Goal: Use online tool/utility: Utilize a website feature to perform a specific function

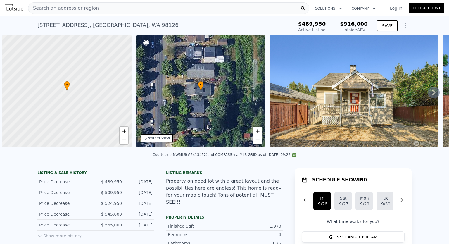
scroll to position [0, 2]
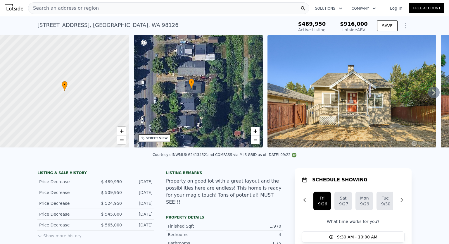
drag, startPoint x: 199, startPoint y: 88, endPoint x: 192, endPoint y: 86, distance: 7.4
click at [192, 86] on icon at bounding box center [191, 84] width 5 height 10
click at [433, 95] on icon at bounding box center [435, 93] width 4 height 6
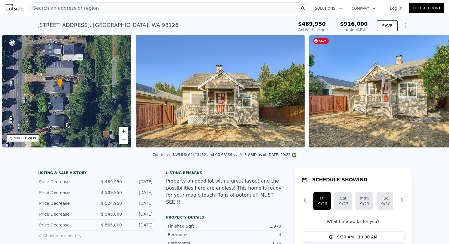
scroll to position [0, 136]
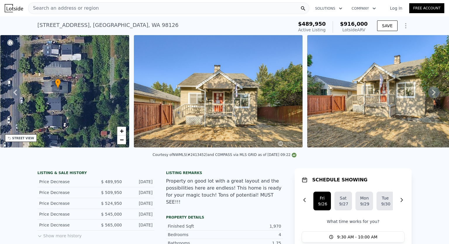
click at [428, 94] on icon at bounding box center [434, 93] width 12 height 12
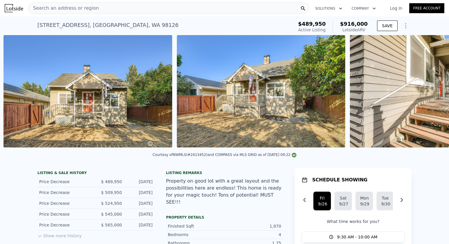
scroll to position [0, 268]
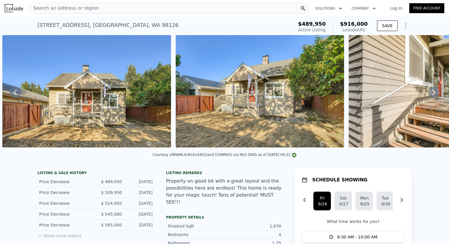
click at [428, 95] on icon at bounding box center [434, 93] width 12 height 12
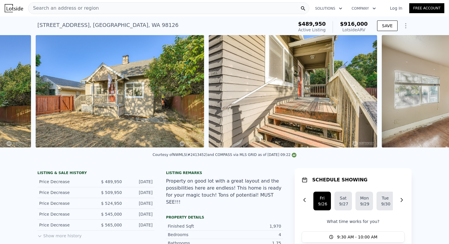
scroll to position [0, 441]
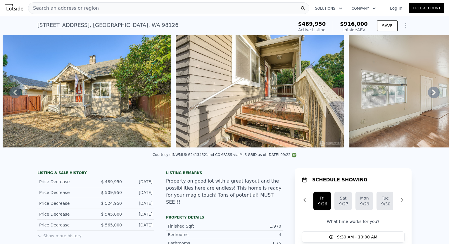
click at [428, 95] on icon at bounding box center [434, 93] width 12 height 12
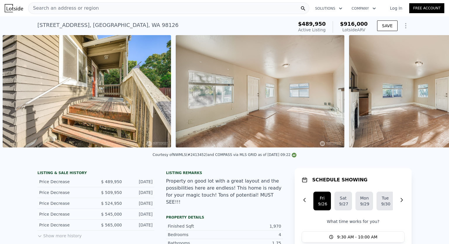
scroll to position [0, 615]
click at [429, 95] on icon at bounding box center [434, 93] width 12 height 12
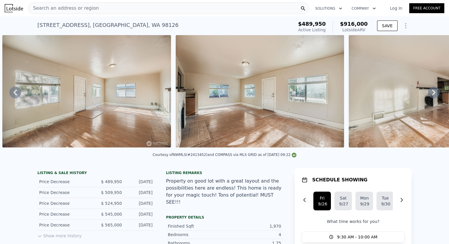
click at [429, 95] on icon at bounding box center [434, 93] width 12 height 12
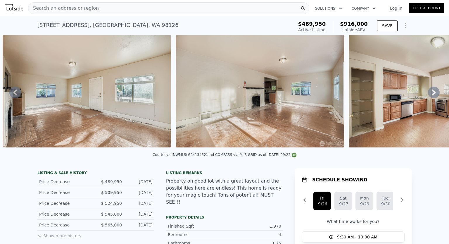
click at [429, 95] on icon at bounding box center [434, 93] width 12 height 12
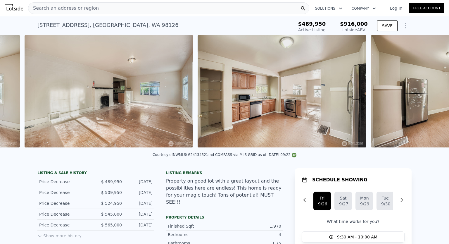
scroll to position [0, 1134]
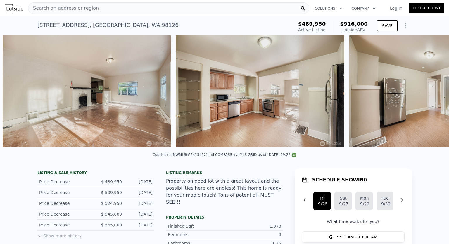
click at [429, 95] on div "• + − • + − STREET VIEW Loading... SATELLITE VIEW" at bounding box center [224, 92] width 449 height 114
click at [433, 94] on icon at bounding box center [435, 93] width 4 height 6
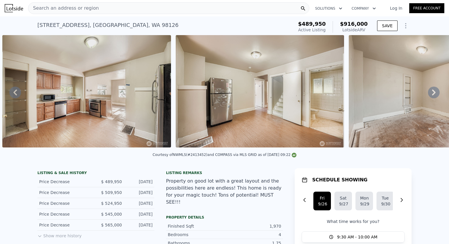
click at [433, 95] on icon at bounding box center [435, 93] width 4 height 6
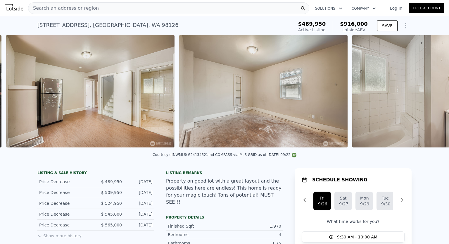
scroll to position [0, 1481]
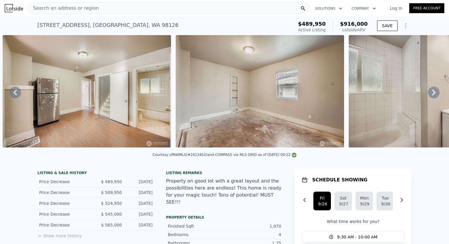
click at [433, 95] on icon at bounding box center [435, 93] width 4 height 6
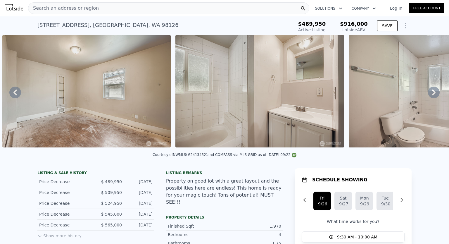
click at [12, 92] on icon at bounding box center [15, 93] width 12 height 12
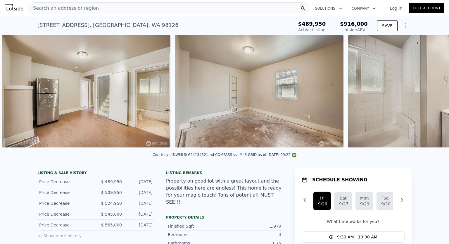
scroll to position [0, 1481]
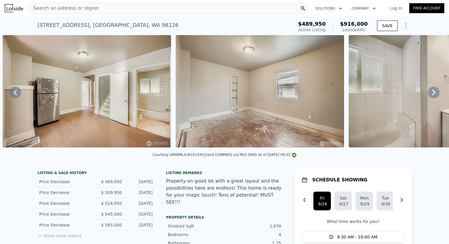
click at [433, 95] on icon at bounding box center [435, 93] width 4 height 6
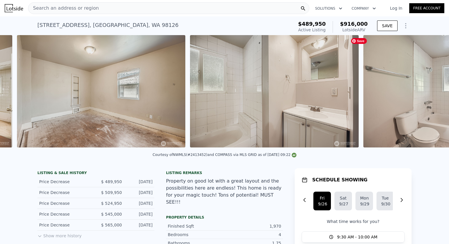
scroll to position [0, 1655]
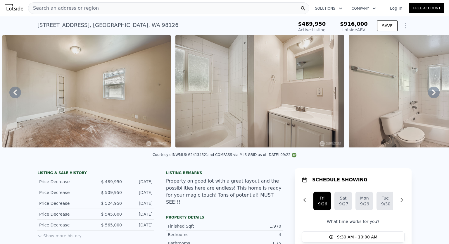
click at [433, 95] on icon at bounding box center [435, 93] width 4 height 6
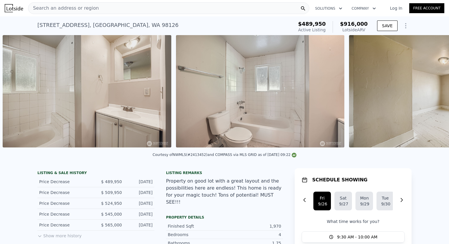
scroll to position [0, 1828]
click at [433, 95] on icon at bounding box center [435, 93] width 4 height 6
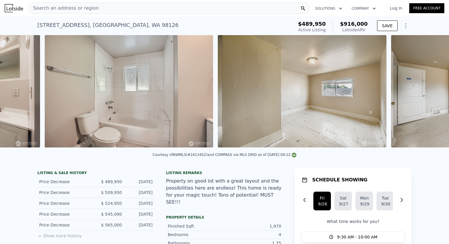
scroll to position [0, 2001]
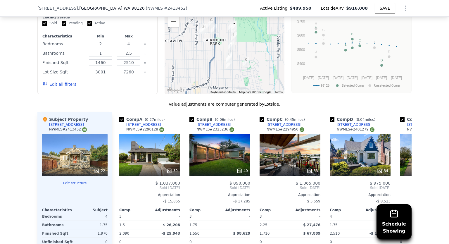
scroll to position [598, 0]
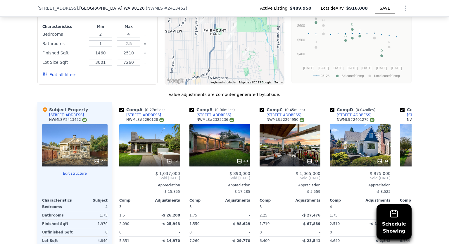
click at [260, 108] on input "checkbox" at bounding box center [262, 110] width 5 height 5
checkbox input "false"
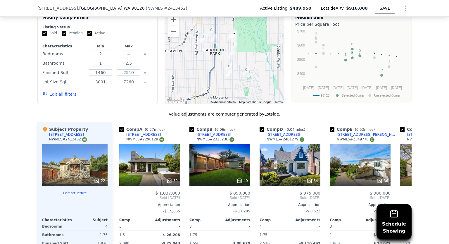
scroll to position [569, 0]
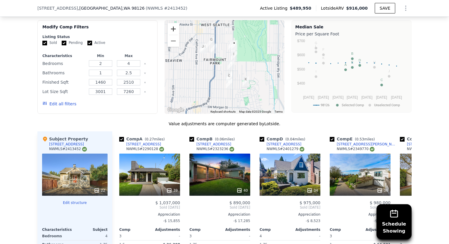
drag, startPoint x: 169, startPoint y: 24, endPoint x: 175, endPoint y: 32, distance: 10.0
click at [169, 24] on button "Zoom in" at bounding box center [174, 29] width 12 height 12
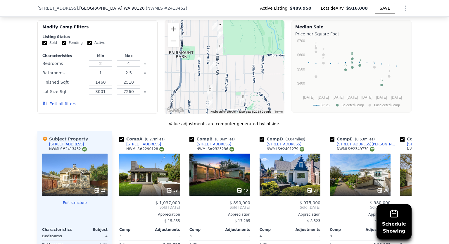
drag, startPoint x: 250, startPoint y: 59, endPoint x: 225, endPoint y: 58, distance: 24.6
click at [225, 58] on div at bounding box center [225, 67] width 120 height 94
click at [330, 137] on input "checkbox" at bounding box center [332, 139] width 5 height 5
checkbox input "false"
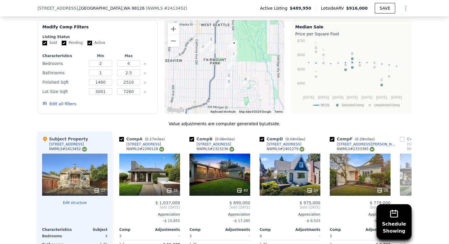
click at [260, 137] on input "checkbox" at bounding box center [262, 139] width 5 height 5
checkbox input "false"
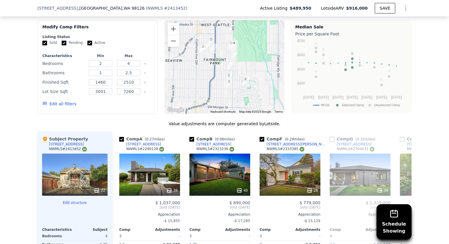
click at [287, 164] on div "28" at bounding box center [290, 175] width 61 height 42
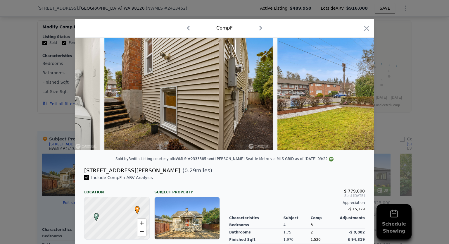
scroll to position [0, 4548]
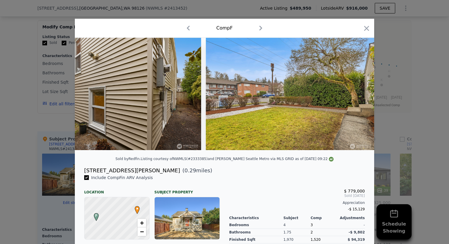
click at [366, 27] on icon "button" at bounding box center [367, 28] width 5 height 5
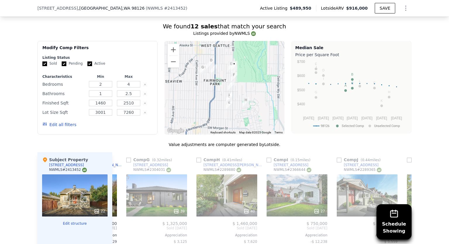
scroll to position [539, 0]
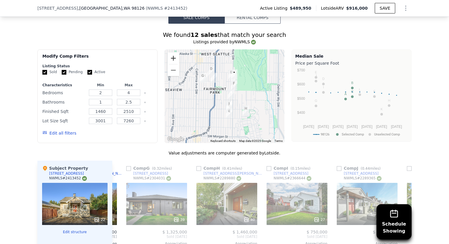
click at [171, 54] on button "Zoom in" at bounding box center [174, 58] width 12 height 12
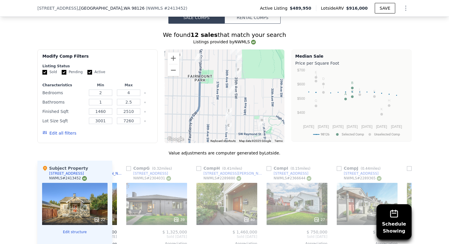
drag, startPoint x: 252, startPoint y: 74, endPoint x: 246, endPoint y: 66, distance: 9.6
click at [246, 66] on div at bounding box center [225, 96] width 120 height 94
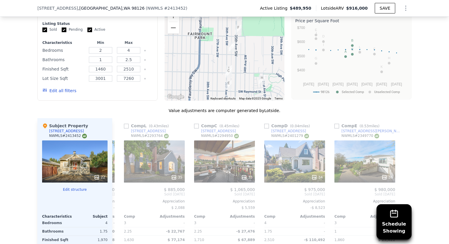
scroll to position [569, 0]
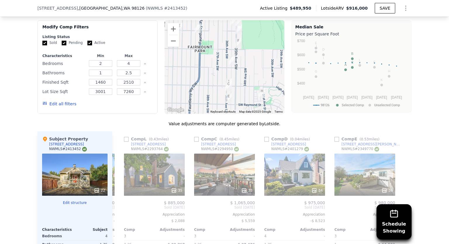
click at [236, 37] on img "5252 35th Ave SW" at bounding box center [238, 42] width 11 height 15
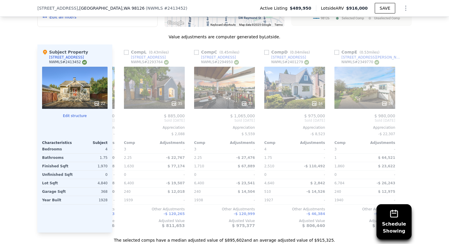
scroll to position [656, 0]
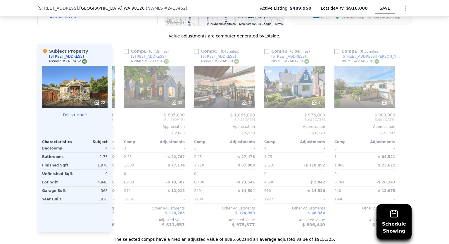
click at [265, 49] on input "checkbox" at bounding box center [267, 51] width 5 height 5
checkbox input "true"
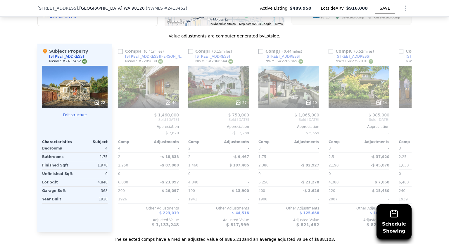
scroll to position [0, 351]
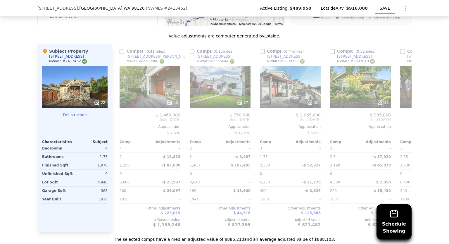
click at [190, 49] on input "checkbox" at bounding box center [192, 51] width 5 height 5
checkbox input "true"
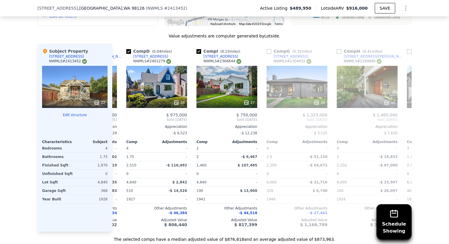
scroll to position [0, 206]
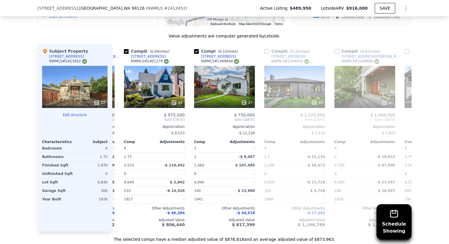
click at [213, 83] on div "27" at bounding box center [224, 87] width 61 height 42
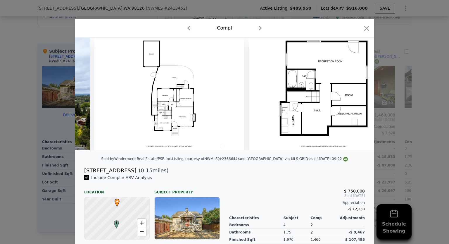
scroll to position [0, 4262]
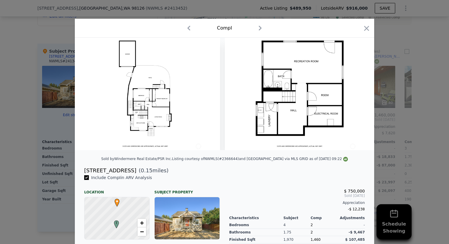
click at [365, 29] on icon "button" at bounding box center [367, 28] width 5 height 5
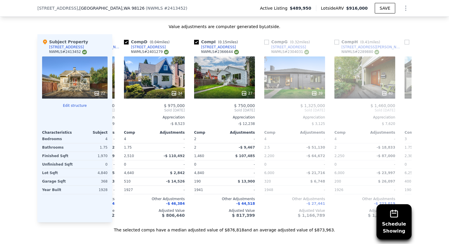
scroll to position [656, 0]
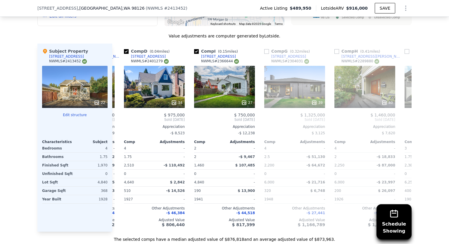
click at [231, 87] on div "27" at bounding box center [224, 87] width 61 height 42
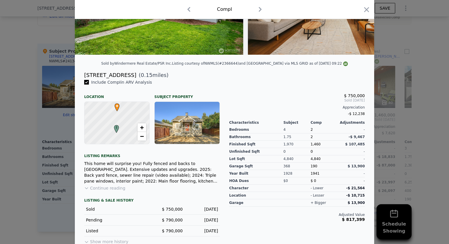
scroll to position [106, 0]
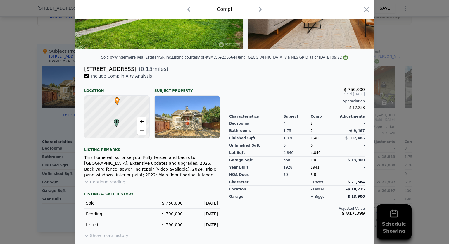
click at [110, 234] on button "Show more history" at bounding box center [106, 234] width 44 height 8
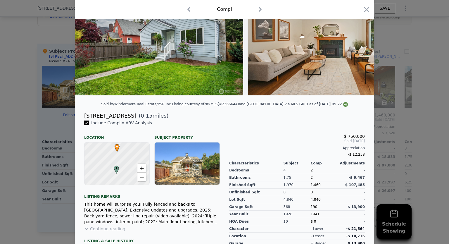
scroll to position [46, 0]
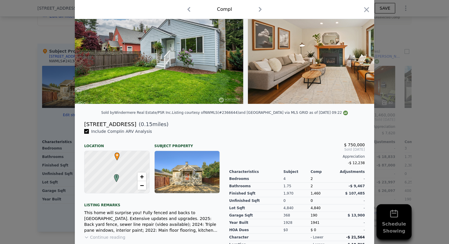
click at [364, 11] on icon "button" at bounding box center [367, 10] width 8 height 8
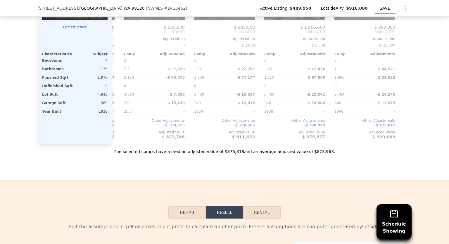
scroll to position [861, 0]
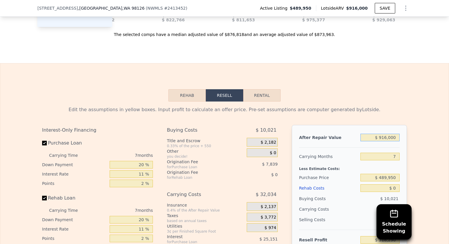
drag, startPoint x: 394, startPoint y: 138, endPoint x: 380, endPoint y: 141, distance: 13.8
click at [380, 141] on div "$ 916,000" at bounding box center [380, 137] width 39 height 11
type input "$ 875"
type input "-$ 529,608"
type input "$ 875,000"
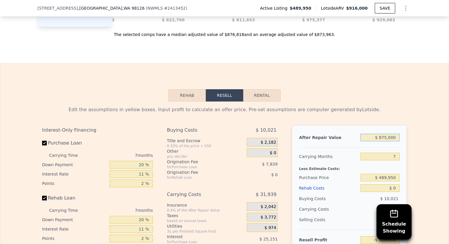
type input "$ 280,301"
type input "$ 875,000"
type input "9"
type input "$ 271,176"
type input "9"
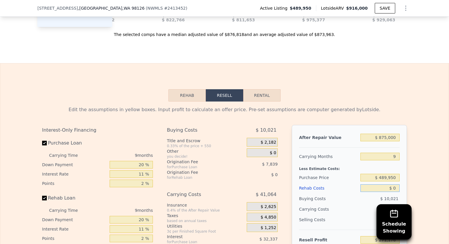
type input "$ 1"
type input "$ 271,175"
type input "$ 150"
type input "$ 271,015"
type input "$ 150,000"
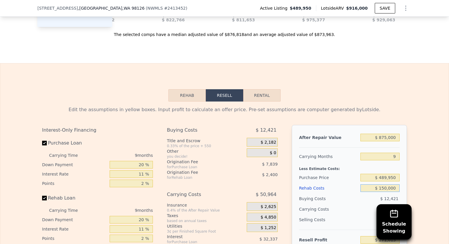
type input "$ 108,876"
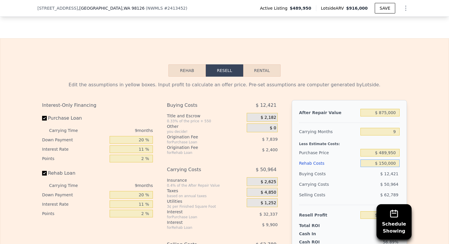
scroll to position [920, 0]
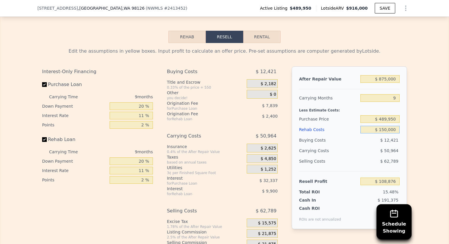
type input "$ 150,000"
click at [411, 145] on div "Edit the assumptions in yellow boxes. Input profit to calculate an offer price.…" at bounding box center [224, 152] width 449 height 218
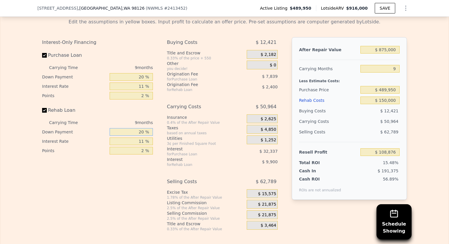
drag, startPoint x: 140, startPoint y: 132, endPoint x: 136, endPoint y: 133, distance: 3.6
click at [136, 133] on input "20 %" at bounding box center [131, 132] width 43 height 8
type input "10 %"
type input "$ 107,334"
type input "10 %"
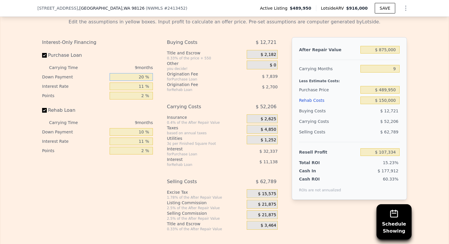
drag, startPoint x: 140, startPoint y: 75, endPoint x: 136, endPoint y: 76, distance: 4.3
click at [136, 76] on input "20 %" at bounding box center [131, 77] width 43 height 8
type input "10 %"
type input "$ 102,313"
type input "10 %"
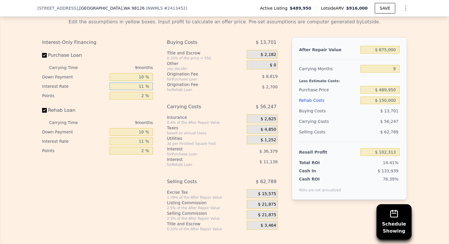
click at [142, 84] on input "11 %" at bounding box center [131, 87] width 43 height 8
type input "10 %"
type input "$ 105,616"
type input "10 %"
click at [140, 96] on input "2 %" at bounding box center [131, 96] width 43 height 8
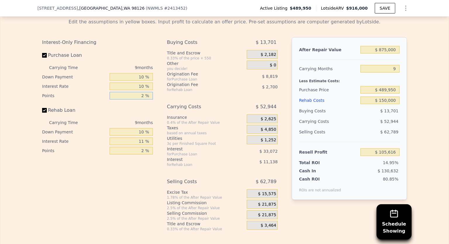
type input "1 %"
type input "$ 110,025"
type input "1 %"
drag, startPoint x: 143, startPoint y: 141, endPoint x: 140, endPoint y: 143, distance: 3.2
click at [140, 143] on input "11 %" at bounding box center [131, 142] width 43 height 8
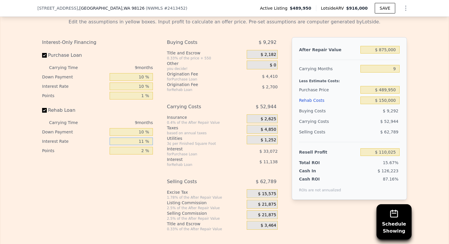
type input "1 %"
type input "$ 120,150"
type input "10 %"
type input "$ 111,042"
type input "10 %"
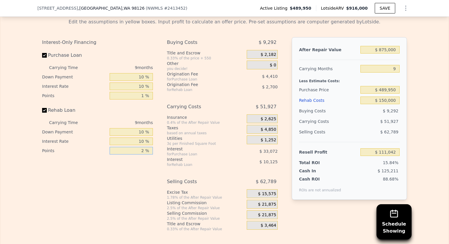
drag, startPoint x: 142, startPoint y: 149, endPoint x: 138, endPoint y: 150, distance: 3.7
click at [138, 150] on input "2 %" at bounding box center [131, 151] width 43 height 8
type input "1 %"
type input "$ 112,392"
type input "1 %"
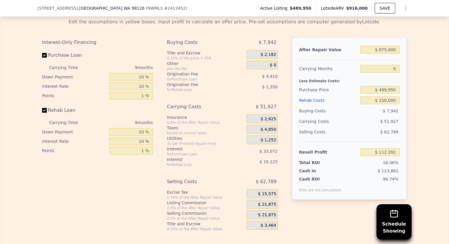
click at [139, 180] on div "Interest-Only Financing Purchase Loan Carrying Time 9 months Down Payment 10 % …" at bounding box center [100, 134] width 116 height 194
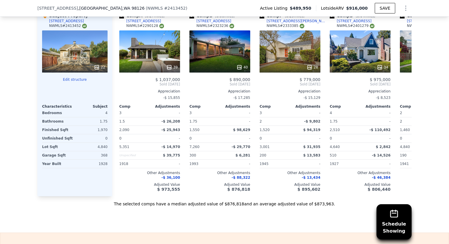
scroll to position [0, 262]
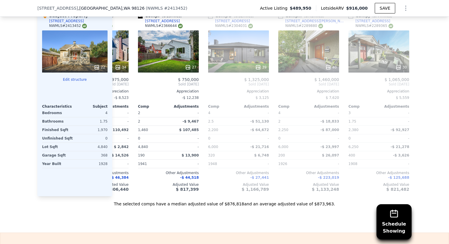
click at [75, 47] on div "22" at bounding box center [75, 51] width 66 height 42
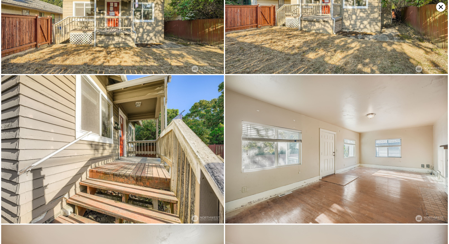
scroll to position [0, 0]
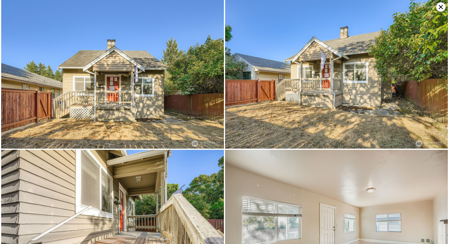
click at [440, 8] on icon at bounding box center [441, 7] width 4 height 4
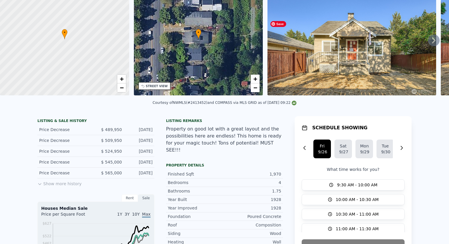
scroll to position [2, 0]
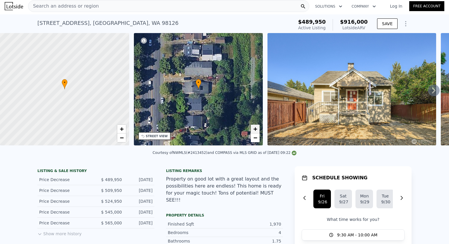
click at [254, 130] on span "+" at bounding box center [256, 128] width 4 height 7
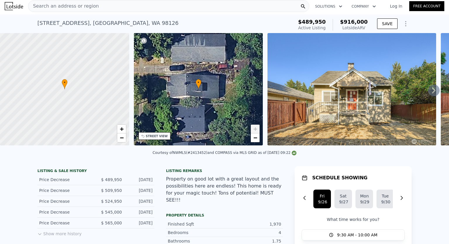
click at [253, 125] on link "+" at bounding box center [255, 129] width 9 height 9
click at [256, 129] on span "+" at bounding box center [256, 128] width 4 height 7
click at [224, 4] on div "Search an address or region" at bounding box center [169, 6] width 282 height 12
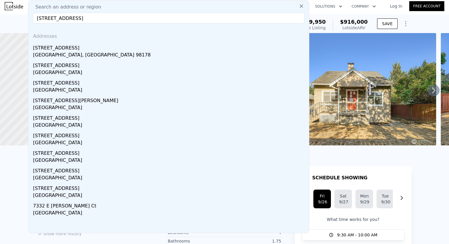
type input "[STREET_ADDRESS]"
drag, startPoint x: 80, startPoint y: 47, endPoint x: 85, endPoint y: 48, distance: 5.3
click at [81, 47] on div "[STREET_ADDRESS]" at bounding box center [170, 46] width 274 height 9
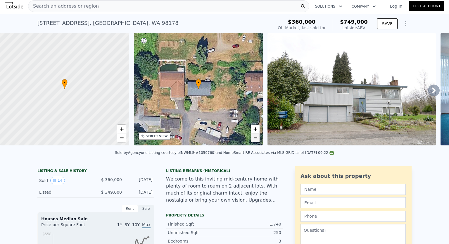
click at [253, 140] on link "−" at bounding box center [255, 137] width 9 height 9
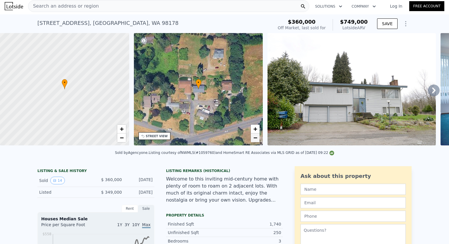
click at [253, 140] on link "−" at bounding box center [255, 137] width 9 height 9
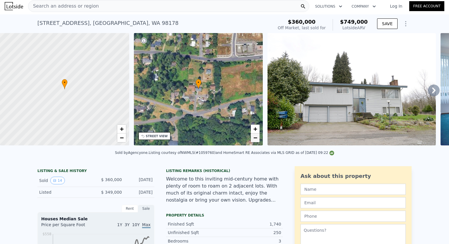
click at [253, 140] on link "−" at bounding box center [255, 137] width 9 height 9
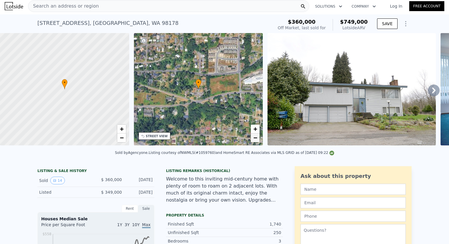
click at [253, 140] on link "−" at bounding box center [255, 137] width 9 height 9
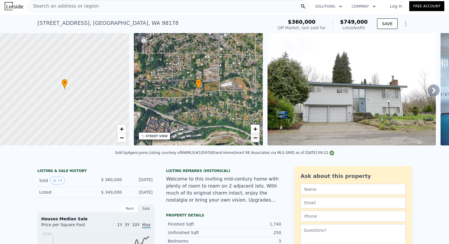
click at [253, 140] on link "−" at bounding box center [255, 137] width 9 height 9
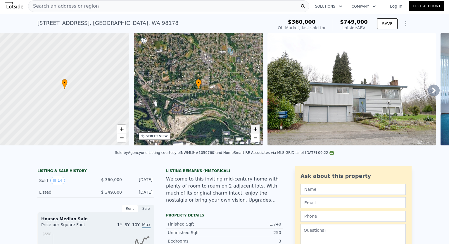
click at [257, 128] on span "+" at bounding box center [256, 128] width 4 height 7
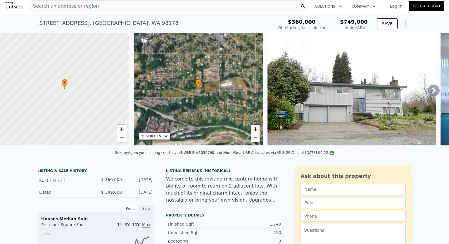
click at [257, 128] on span "+" at bounding box center [256, 128] width 4 height 7
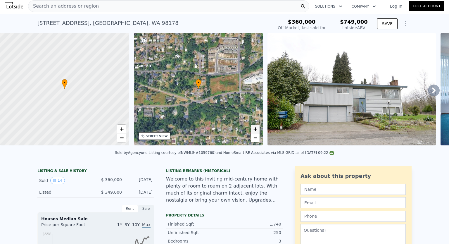
click at [257, 128] on span "+" at bounding box center [256, 128] width 4 height 7
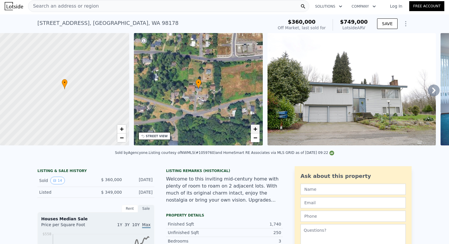
click at [257, 128] on span "+" at bounding box center [256, 128] width 4 height 7
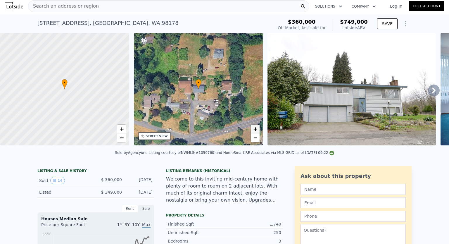
click at [257, 128] on span "+" at bounding box center [256, 128] width 4 height 7
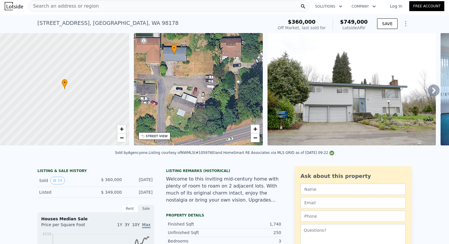
drag, startPoint x: 225, startPoint y: 80, endPoint x: 205, endPoint y: 75, distance: 20.8
click at [205, 75] on div "• + −" at bounding box center [198, 89] width 129 height 112
click at [430, 95] on icon at bounding box center [434, 91] width 12 height 12
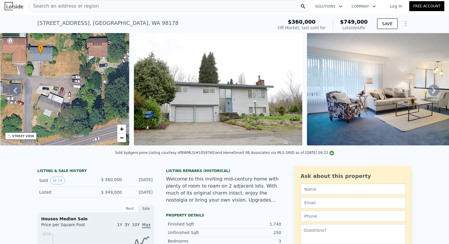
click at [430, 95] on icon at bounding box center [434, 91] width 12 height 12
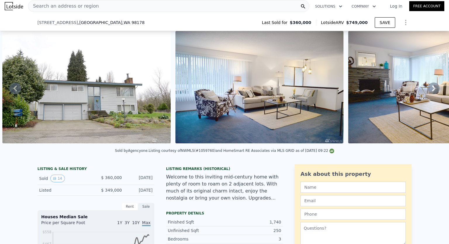
scroll to position [29, 0]
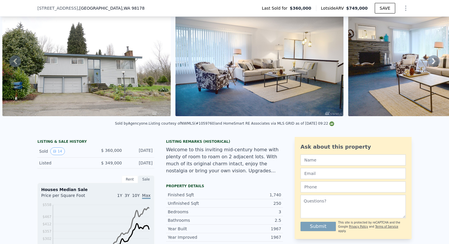
click at [433, 61] on icon at bounding box center [435, 61] width 4 height 6
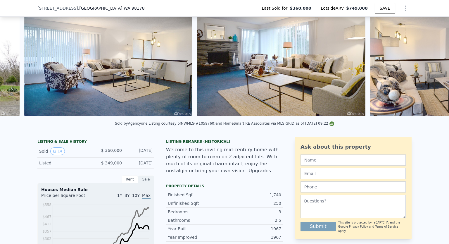
scroll to position [0, 441]
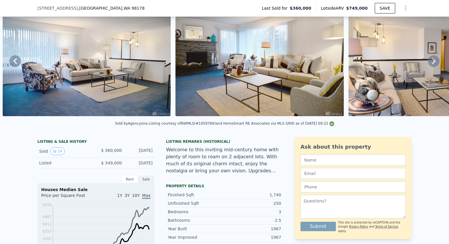
click at [433, 61] on icon at bounding box center [435, 61] width 4 height 6
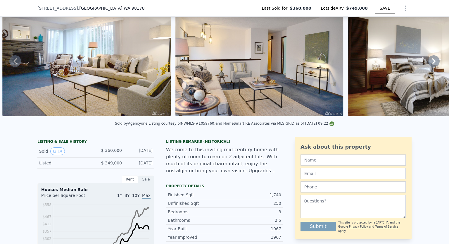
click at [433, 61] on icon at bounding box center [435, 61] width 4 height 6
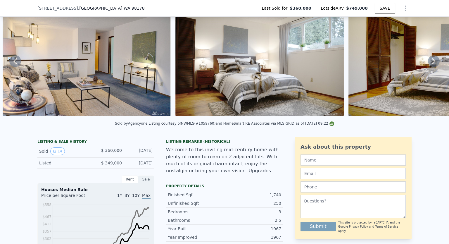
click at [433, 61] on icon at bounding box center [435, 61] width 4 height 6
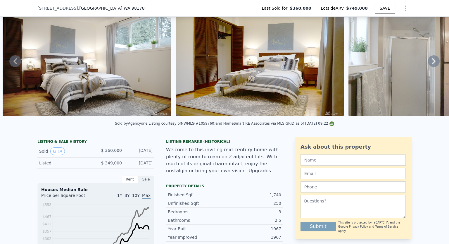
click at [433, 61] on icon at bounding box center [435, 61] width 4 height 6
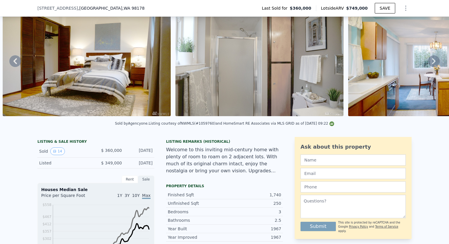
click at [433, 61] on icon at bounding box center [435, 61] width 4 height 6
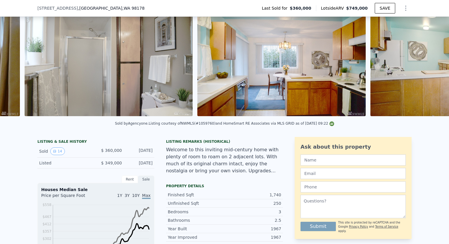
scroll to position [0, 1306]
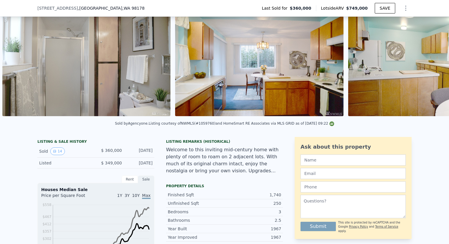
click at [430, 61] on div "• + − • + − STREET VIEW Loading... SATELLITE VIEW" at bounding box center [224, 61] width 449 height 114
click at [433, 61] on icon at bounding box center [435, 61] width 4 height 6
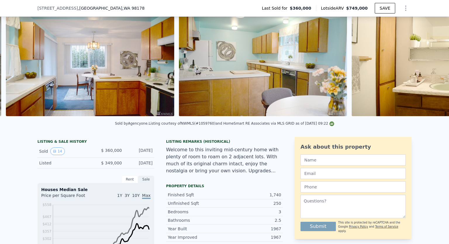
scroll to position [0, 1479]
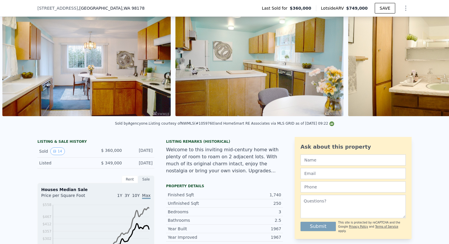
click at [430, 61] on div "• + − • + − STREET VIEW Loading... SATELLITE VIEW" at bounding box center [224, 61] width 449 height 114
click at [433, 61] on icon at bounding box center [435, 61] width 4 height 6
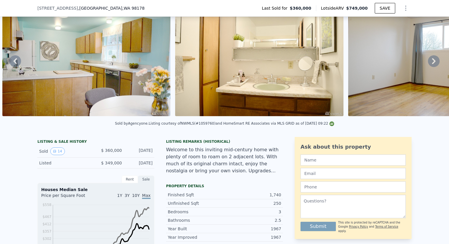
click at [433, 61] on icon at bounding box center [435, 61] width 4 height 6
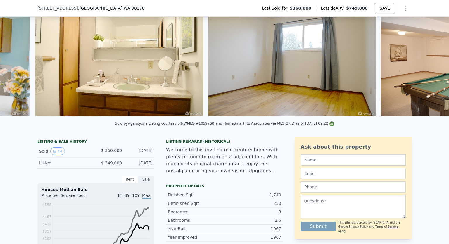
scroll to position [0, 1825]
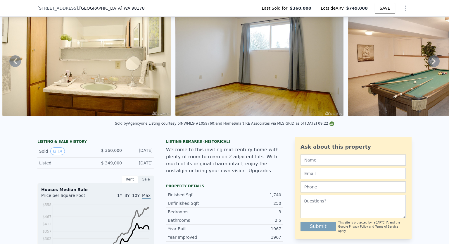
click at [433, 61] on icon at bounding box center [435, 61] width 4 height 6
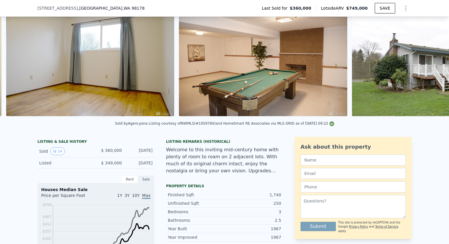
scroll to position [0, 1998]
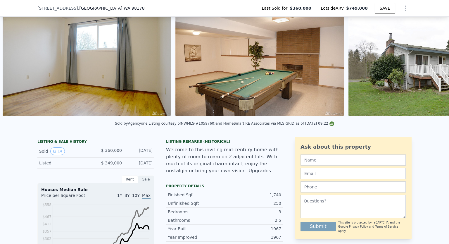
click at [430, 61] on div "• + − • + − STREET VIEW Loading... SATELLITE VIEW" at bounding box center [224, 61] width 449 height 114
click at [433, 61] on icon at bounding box center [435, 61] width 4 height 6
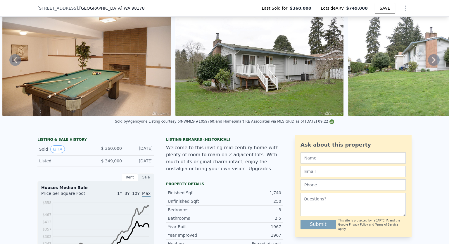
click at [433, 61] on icon at bounding box center [435, 60] width 4 height 6
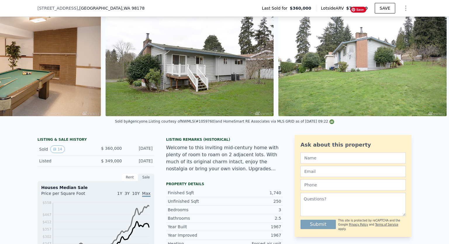
scroll to position [0, 2246]
click at [430, 61] on img at bounding box center [363, 60] width 168 height 112
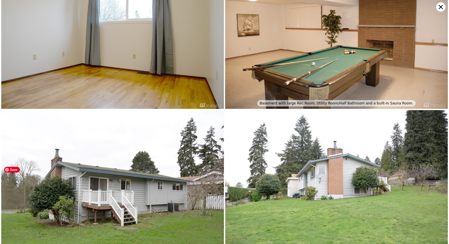
scroll to position [794, 0]
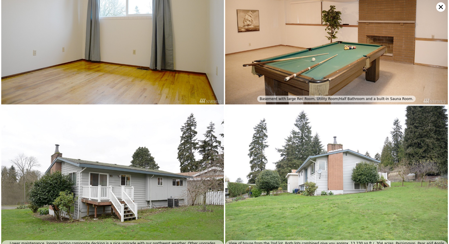
click at [439, 7] on icon at bounding box center [441, 6] width 9 height 9
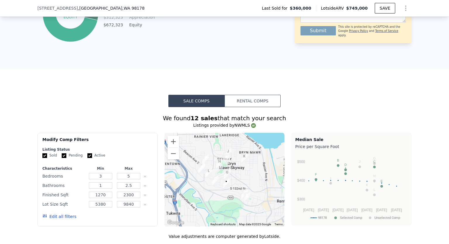
scroll to position [380, 0]
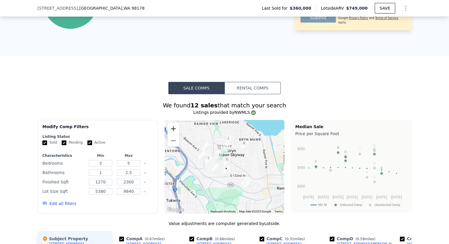
click at [170, 134] on button "Zoom in" at bounding box center [174, 129] width 12 height 12
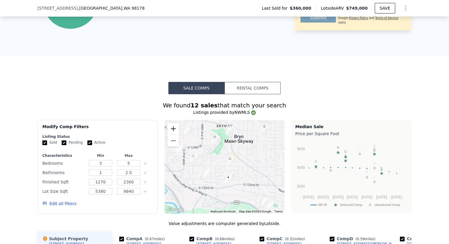
click at [171, 134] on button "Zoom in" at bounding box center [174, 129] width 12 height 12
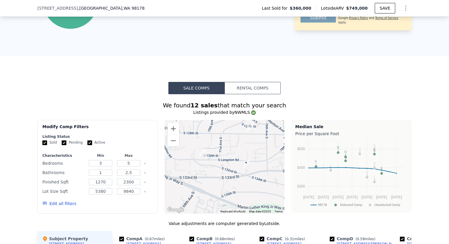
drag, startPoint x: 254, startPoint y: 188, endPoint x: 268, endPoint y: 155, distance: 35.8
click at [268, 155] on div at bounding box center [225, 167] width 120 height 94
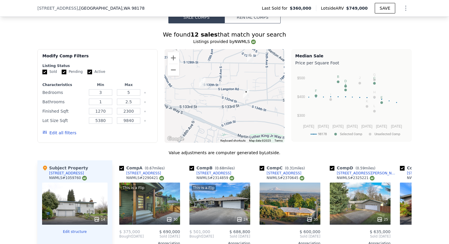
scroll to position [449, 0]
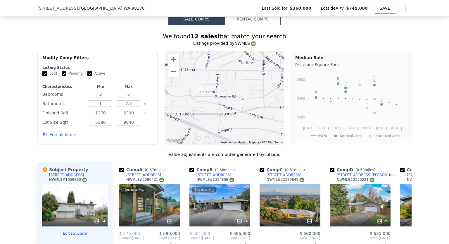
drag, startPoint x: 234, startPoint y: 78, endPoint x: 230, endPoint y: 85, distance: 7.2
click at [230, 85] on div at bounding box center [225, 98] width 120 height 94
click at [171, 65] on button "Zoom in" at bounding box center [174, 60] width 12 height 12
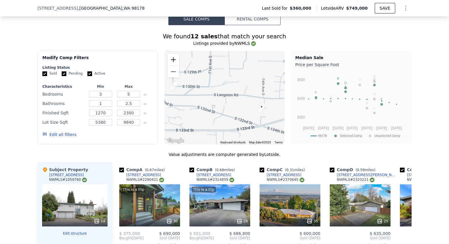
click at [171, 65] on button "Zoom in" at bounding box center [174, 60] width 12 height 12
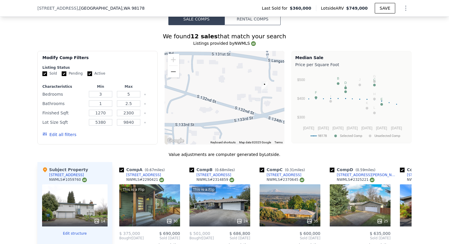
drag, startPoint x: 255, startPoint y: 99, endPoint x: 220, endPoint y: 65, distance: 49.5
click at [220, 65] on div at bounding box center [225, 98] width 120 height 94
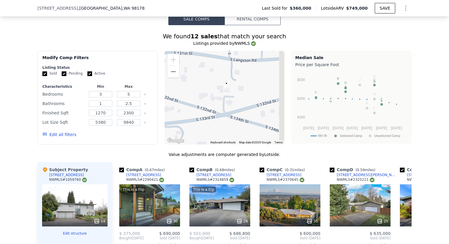
drag, startPoint x: 220, startPoint y: 87, endPoint x: 207, endPoint y: 87, distance: 13.2
click at [207, 87] on div at bounding box center [225, 98] width 120 height 94
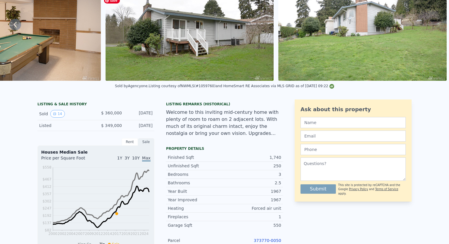
scroll to position [0, 0]
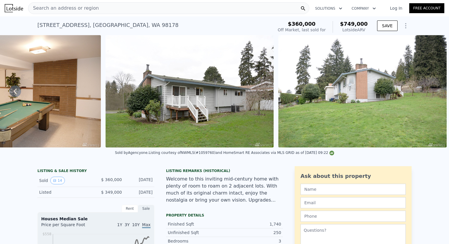
drag, startPoint x: 108, startPoint y: 10, endPoint x: 102, endPoint y: 9, distance: 5.9
click at [102, 9] on div "Search an address or region" at bounding box center [169, 8] width 282 height 12
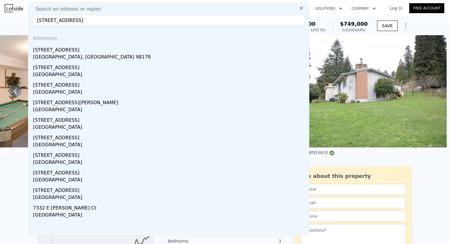
type input "[STREET_ADDRESS]"
click at [103, 50] on div "[STREET_ADDRESS]" at bounding box center [170, 48] width 274 height 9
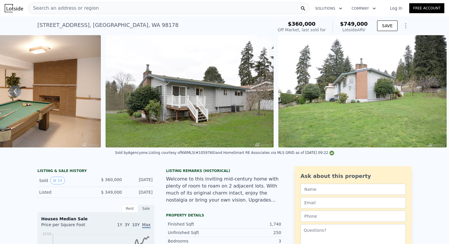
click at [86, 6] on span "Search an address or region" at bounding box center [63, 8] width 71 height 7
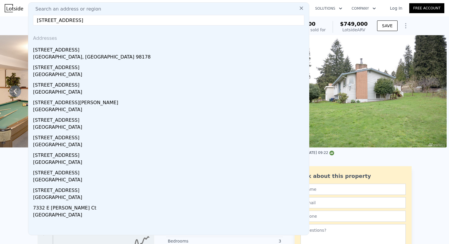
drag, startPoint x: 71, startPoint y: 22, endPoint x: 7, endPoint y: 26, distance: 64.5
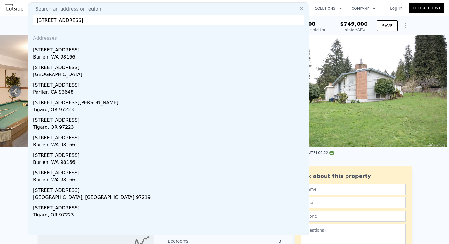
type input "[STREET_ADDRESS]"
click at [63, 54] on div "Burien, WA 98166" at bounding box center [170, 58] width 274 height 8
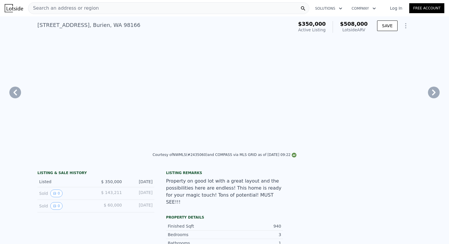
type input "2"
type input "3"
type input "0.75"
type input "1.75"
type input "780"
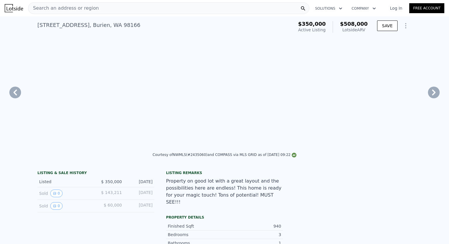
type input "1220"
type input "5200"
type input "13066"
type input "$ 508,000"
type input "$ 97,306"
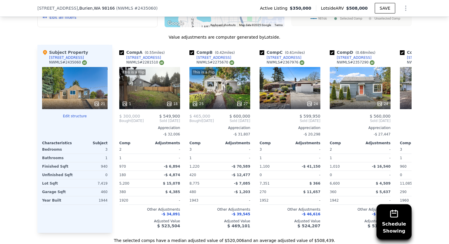
scroll to position [583, 0]
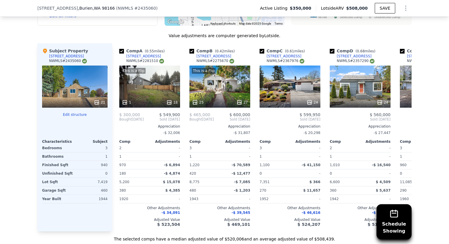
click at [219, 86] on div "This is a Flip 25 27" at bounding box center [220, 87] width 61 height 42
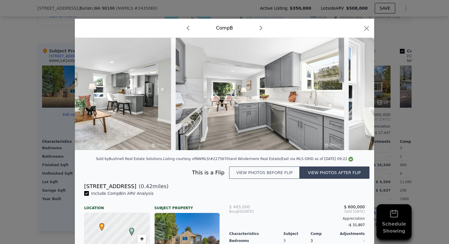
scroll to position [0, 1114]
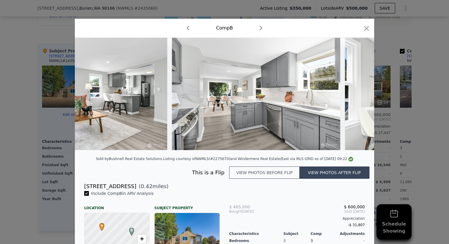
click at [246, 178] on button "View photos before flip" at bounding box center [264, 173] width 70 height 12
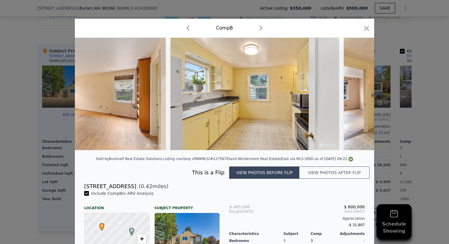
scroll to position [0, 0]
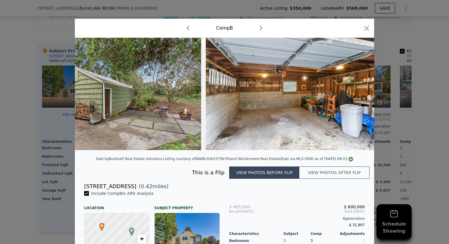
click at [349, 177] on button "View photos after flip" at bounding box center [335, 173] width 70 height 12
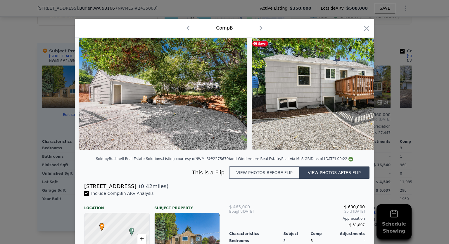
drag, startPoint x: 365, startPoint y: 30, endPoint x: 340, endPoint y: 159, distance: 132.1
click at [341, 157] on div "Comp B Sold by Bushnell Real Estate Solutions . Listing courtesy of NWMLS (#227…" at bounding box center [225, 201] width 300 height 364
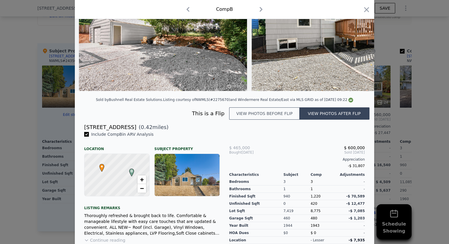
scroll to position [117, 0]
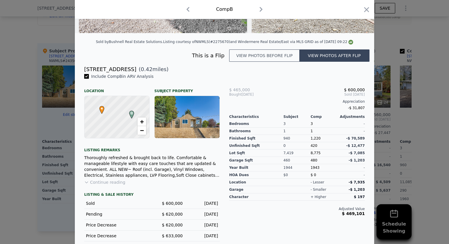
click at [365, 9] on icon "button" at bounding box center [367, 9] width 5 height 5
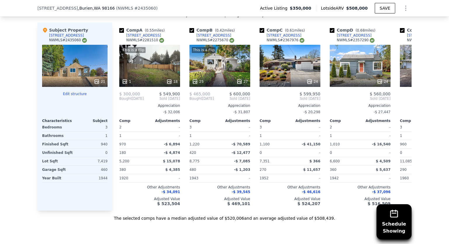
scroll to position [612, 0]
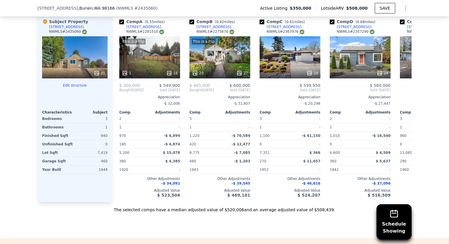
click at [145, 66] on div "This is a Flip 1 18" at bounding box center [149, 57] width 61 height 42
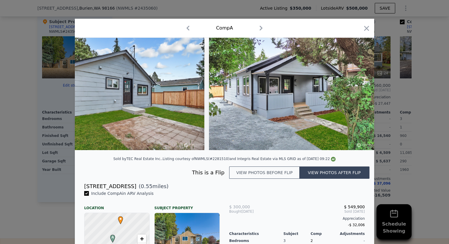
scroll to position [0, 2815]
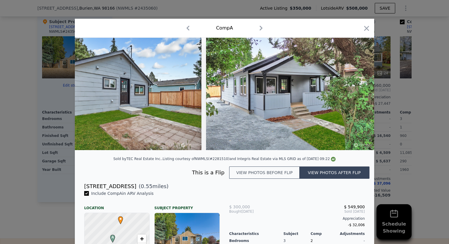
click at [365, 29] on icon "button" at bounding box center [367, 28] width 5 height 5
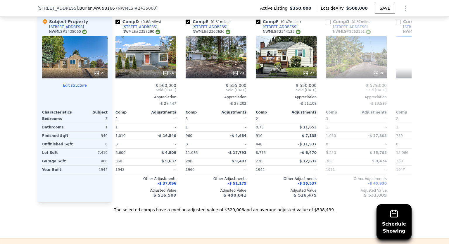
scroll to position [0, 221]
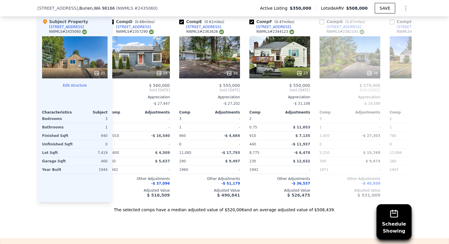
click at [283, 68] on div "23" at bounding box center [280, 57] width 61 height 42
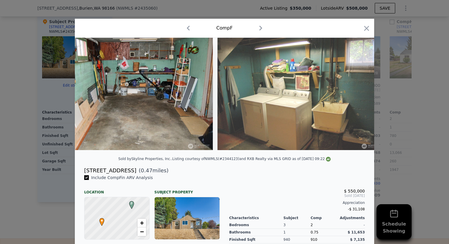
scroll to position [0, 2683]
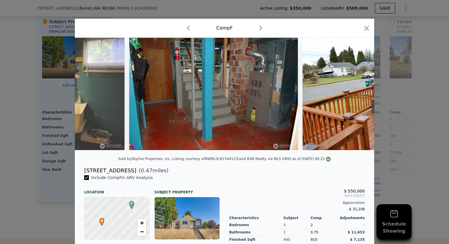
drag, startPoint x: 366, startPoint y: 26, endPoint x: 404, endPoint y: 103, distance: 85.1
click at [366, 27] on icon "button" at bounding box center [367, 28] width 5 height 5
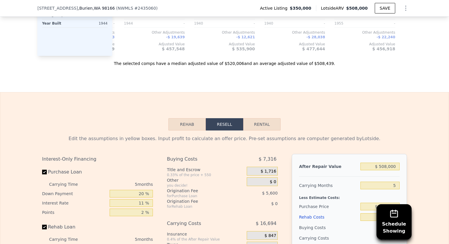
scroll to position [817, 0]
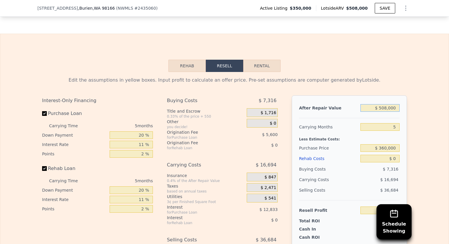
drag, startPoint x: 397, startPoint y: 113, endPoint x: 382, endPoint y: 117, distance: 15.9
click at [382, 112] on input "$ 508,000" at bounding box center [380, 108] width 39 height 8
type input "$ 525"
type input "-$ 373,226"
type input "$ 525,000"
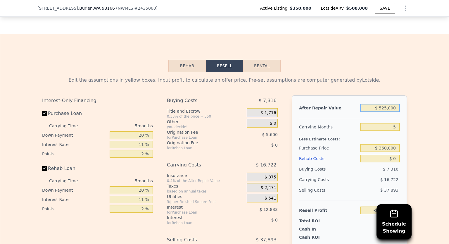
type input "$ 113,069"
type input "$ 525,000"
click at [392, 162] on input "$ 0" at bounding box center [380, 159] width 39 height 8
type input "$ 6"
type input "$ 113,063"
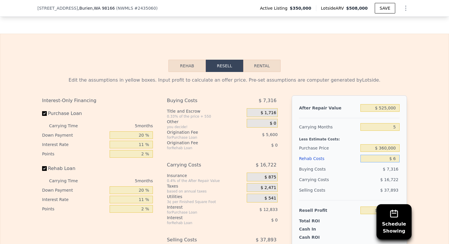
type input "$ 65"
type input "$ 113,003"
type input "$ 65,000"
type input "$ 44,644"
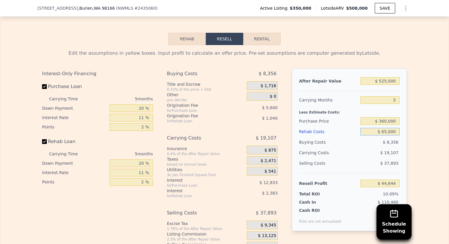
scroll to position [876, 0]
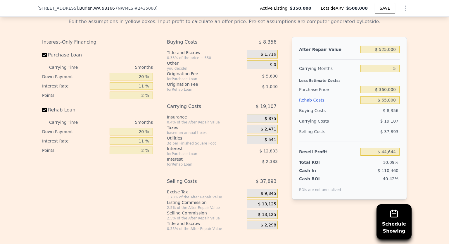
click at [364, 126] on div "$ 19,107" at bounding box center [369, 121] width 62 height 11
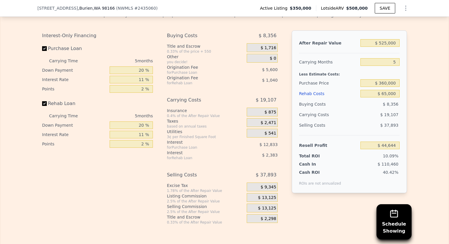
scroll to position [886, 0]
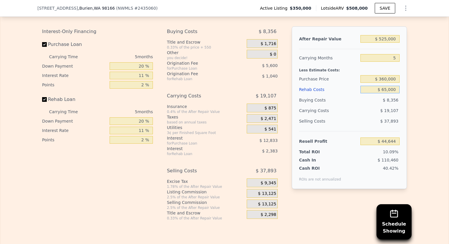
click at [383, 93] on input "$ 65,000" at bounding box center [380, 90] width 39 height 8
type input "$ 75,000"
type input "$ 34,119"
type input "$ 75,000"
click at [397, 74] on div "Less Estimate Costs:" at bounding box center [349, 68] width 101 height 11
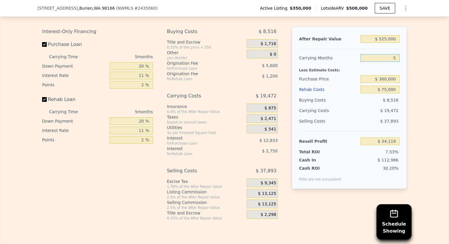
drag, startPoint x: 395, startPoint y: 66, endPoint x: 391, endPoint y: 67, distance: 4.2
click at [391, 62] on input "5" at bounding box center [380, 58] width 39 height 8
type input "4"
type input "$ 38,013"
type input "4"
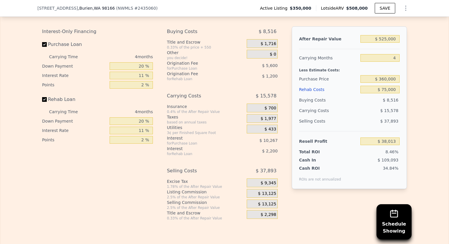
click at [400, 52] on div "After Repair Value $ 525,000 Carrying Months 4 Less Estimate Costs: Purchase Pr…" at bounding box center [349, 107] width 115 height 163
click at [385, 83] on input "$ 360,000" at bounding box center [380, 79] width 39 height 8
type input "$ 370,000"
click at [397, 105] on div "$ 8,516" at bounding box center [381, 100] width 40 height 11
type input "$ 17,043"
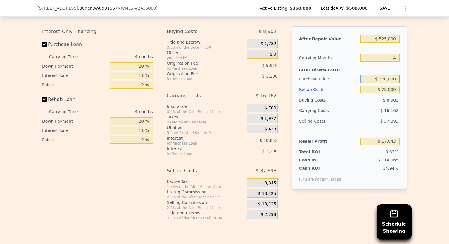
click at [384, 83] on input "$ 370,000" at bounding box center [380, 79] width 39 height 8
type input "$ 360,000"
click at [398, 106] on div "After Repair Value $ 525,000 Carrying Months 4 Less Estimate Costs: Purchase Pr…" at bounding box center [349, 107] width 115 height 163
type input "$ 27,528"
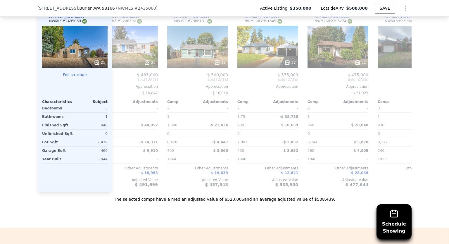
scroll to position [0, 516]
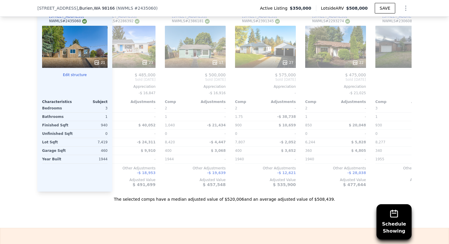
click at [236, 14] on input "checkbox" at bounding box center [237, 11] width 5 height 5
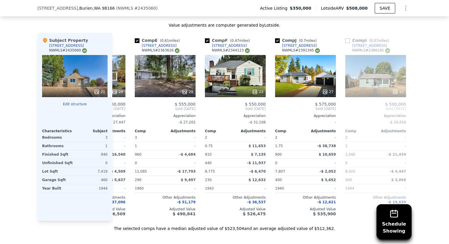
scroll to position [0, 263]
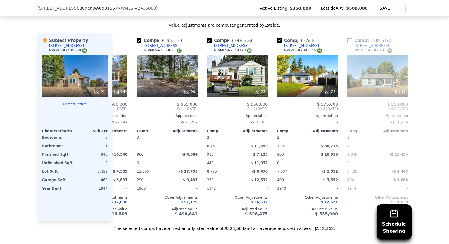
click at [278, 43] on input "checkbox" at bounding box center [279, 40] width 5 height 5
checkbox input "false"
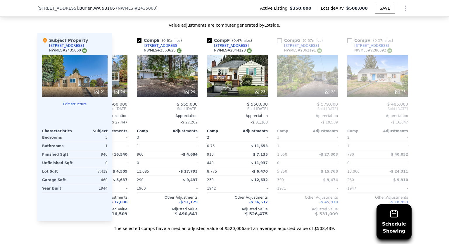
click at [159, 75] on div "29" at bounding box center [167, 76] width 61 height 42
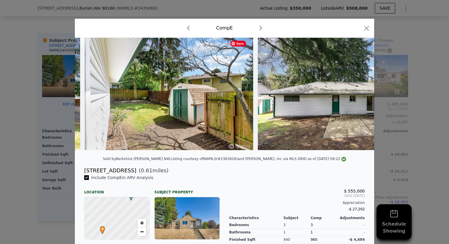
scroll to position [0, 4182]
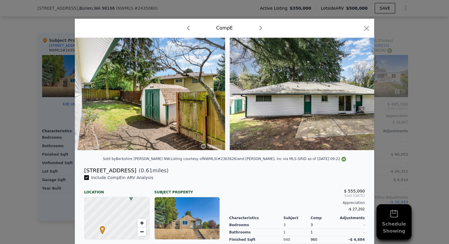
click at [365, 29] on icon "button" at bounding box center [367, 28] width 5 height 5
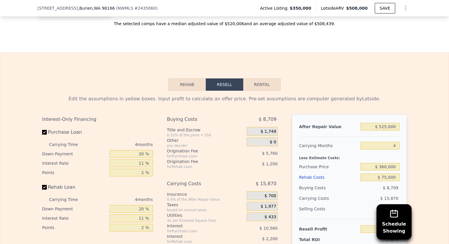
scroll to position [886, 0]
